Goal: Use online tool/utility

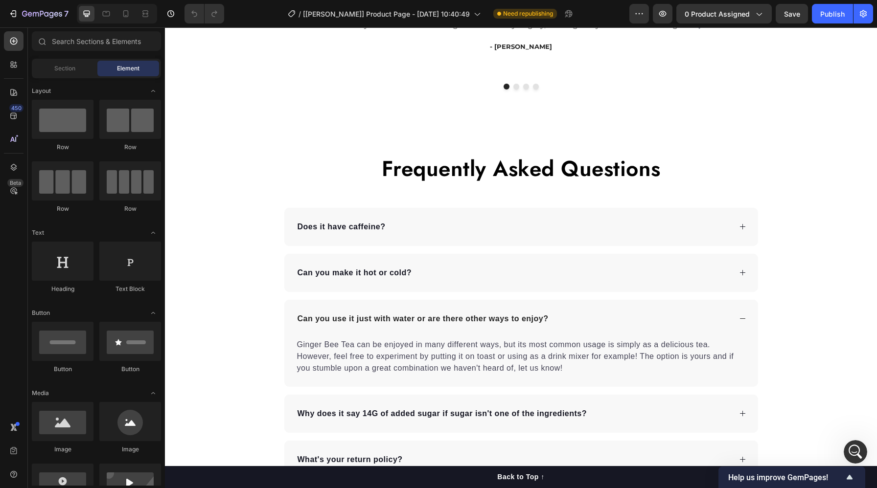
scroll to position [2320, 0]
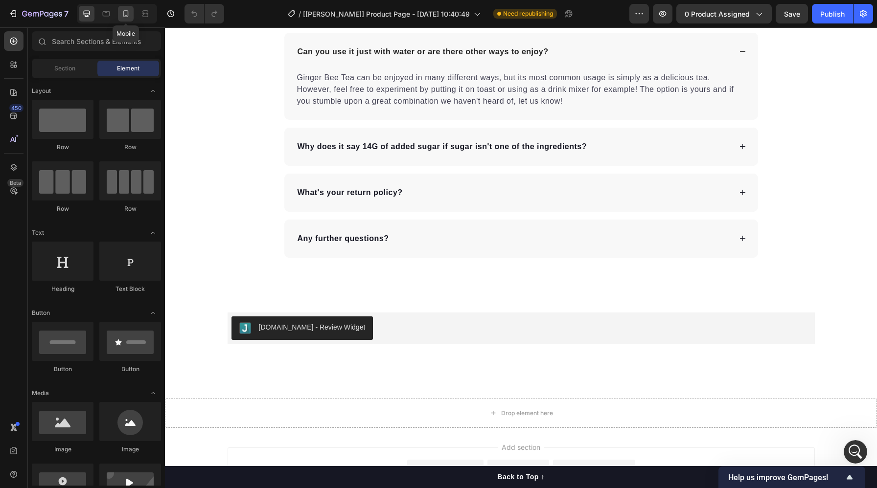
click at [127, 17] on icon at bounding box center [125, 13] width 5 height 7
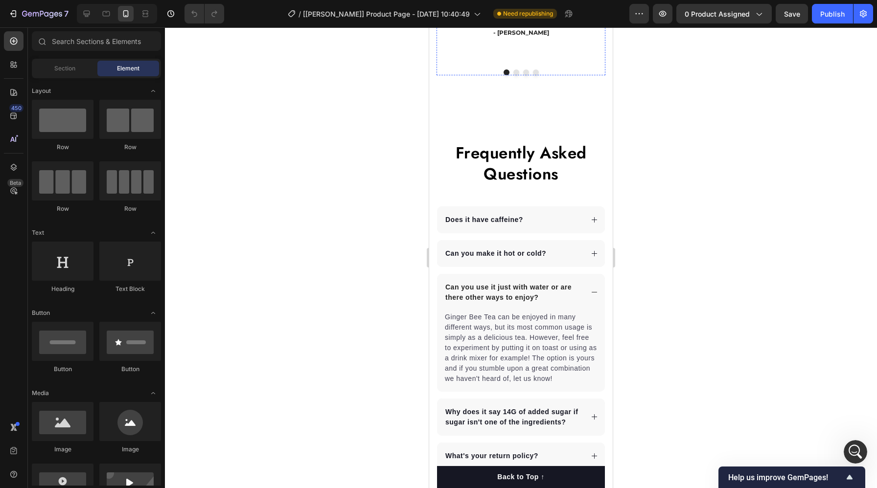
scroll to position [2541, 0]
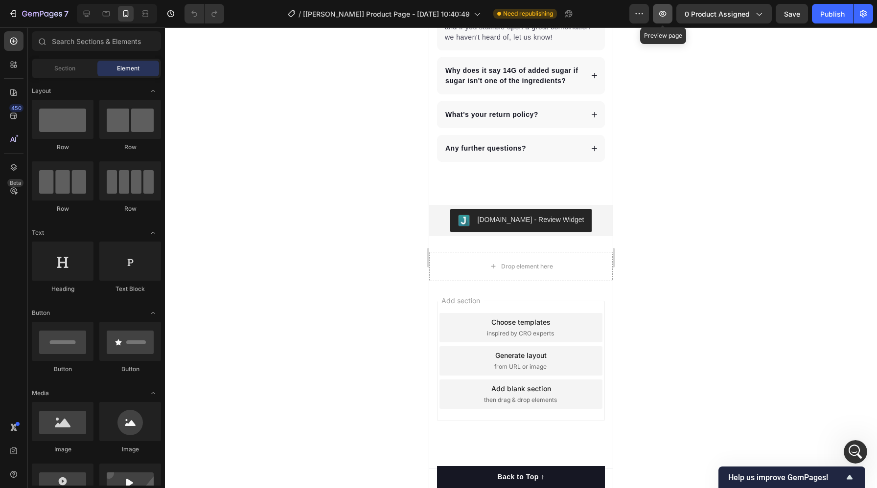
click at [663, 16] on icon "button" at bounding box center [662, 14] width 7 height 6
